Goal: Communication & Community: Ask a question

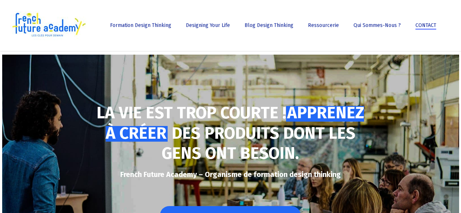
drag, startPoint x: 0, startPoint y: 0, endPoint x: 424, endPoint y: 26, distance: 424.8
click at [424, 26] on span "CONTACT" at bounding box center [425, 25] width 21 height 6
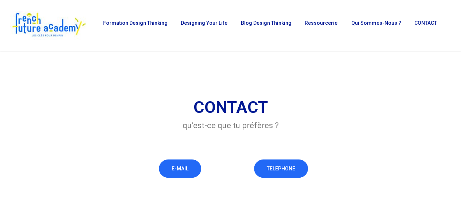
click at [189, 179] on div "E-MAIL" at bounding box center [180, 171] width 93 height 22
click at [184, 170] on span "E-MAIL" at bounding box center [180, 167] width 17 height 7
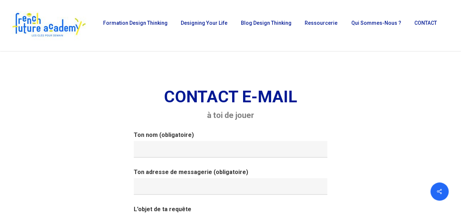
scroll to position [44, 0]
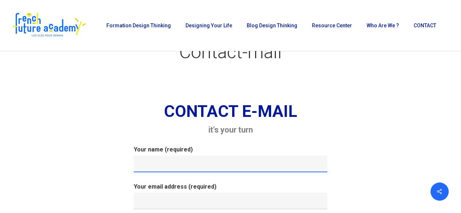
click at [180, 161] on input "Your name (required)" at bounding box center [230, 164] width 193 height 17
type input "[PERSON_NAME]"
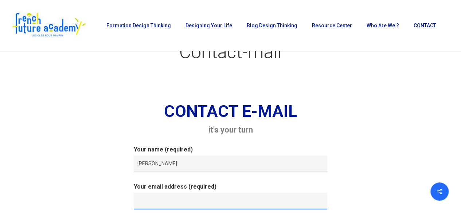
click at [182, 201] on input "Your email address (required)" at bounding box center [230, 201] width 193 height 17
type input "loaykamal1@gmail.com"
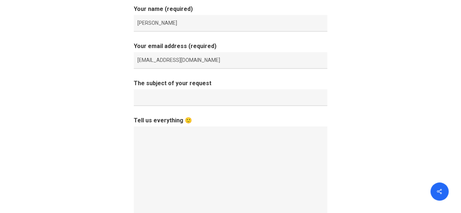
scroll to position [189, 0]
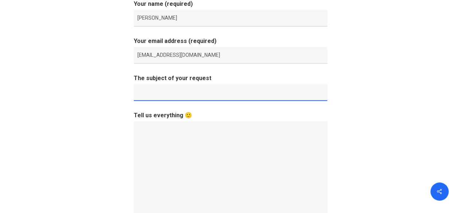
click at [232, 90] on input "The subject of your request" at bounding box center [230, 92] width 193 height 17
type input "T"
type input "Business Training for a Group of Undergraduate Students"
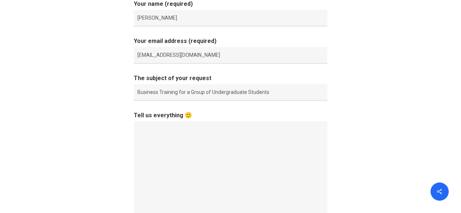
paste textarea "Dear Mr. Francoise, Trust you are well, My name is Loay, I am representing an e…"
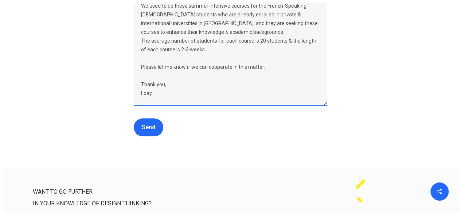
scroll to position [328, 0]
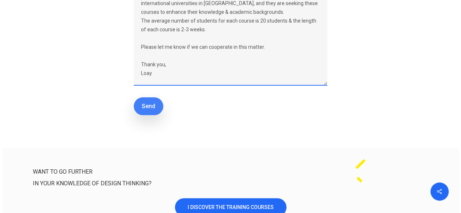
type textarea "Dear French Future Academy Team, Trust you are well, My name is Loay, I am repr…"
click at [145, 106] on input "Send" at bounding box center [149, 106] width 30 height 18
